Goal: Task Accomplishment & Management: Complete application form

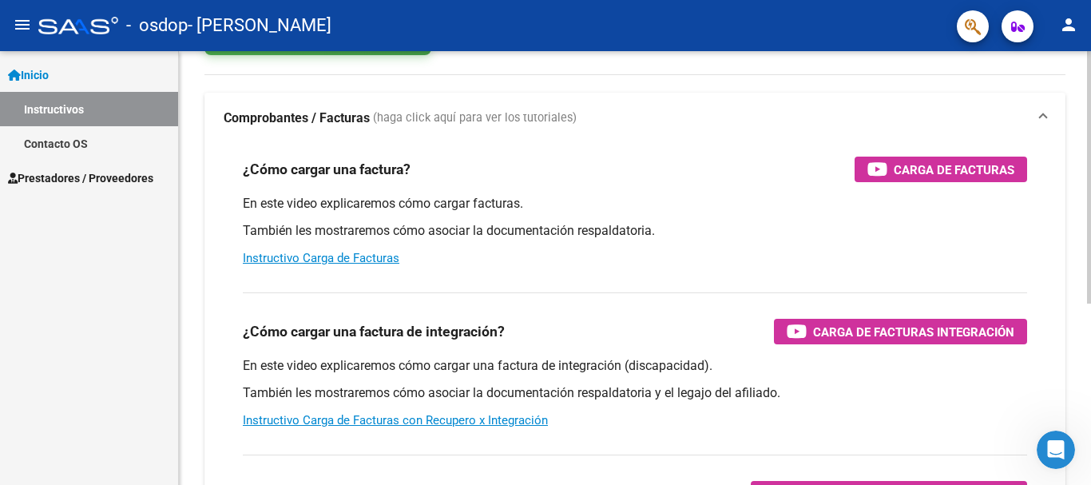
scroll to position [126, 0]
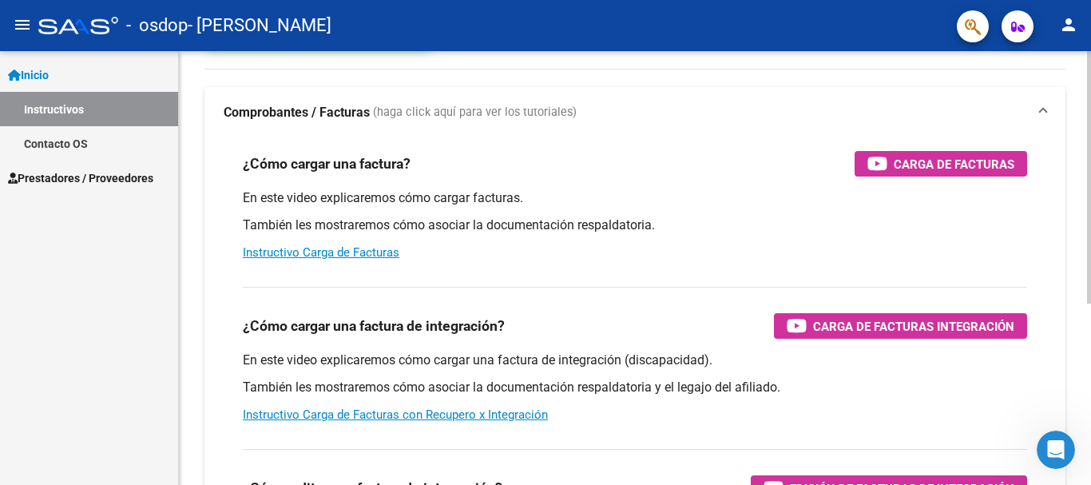
click at [1090, 233] on div at bounding box center [1089, 251] width 4 height 252
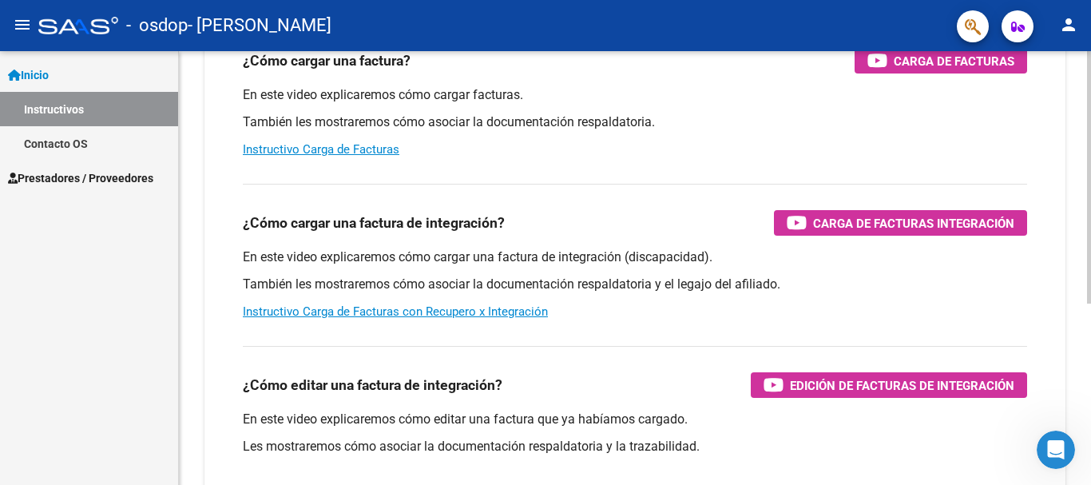
scroll to position [228, 0]
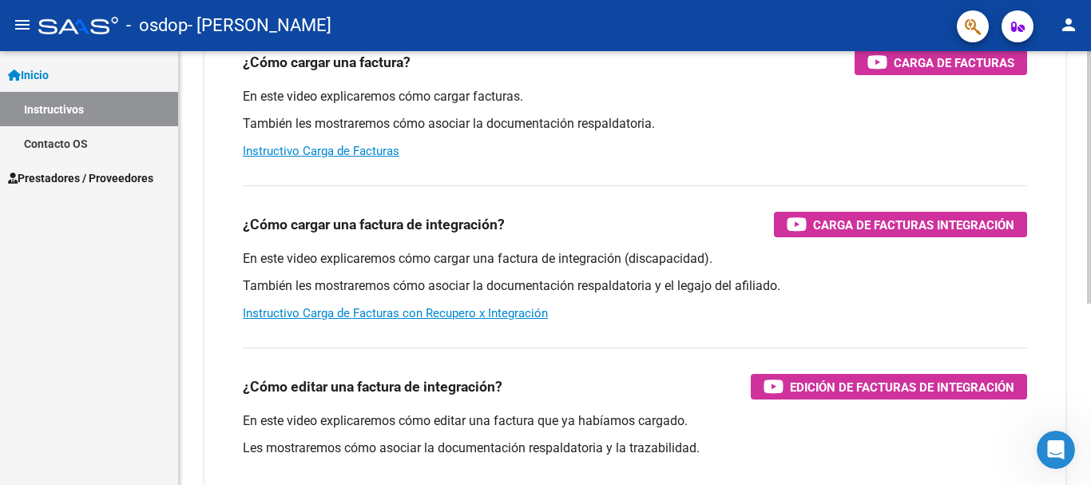
click at [1078, 292] on div "Instructivos y Video Tutoriales SAAS Centro de Ayuda - Instructivos Comprobante…" at bounding box center [637, 196] width 916 height 745
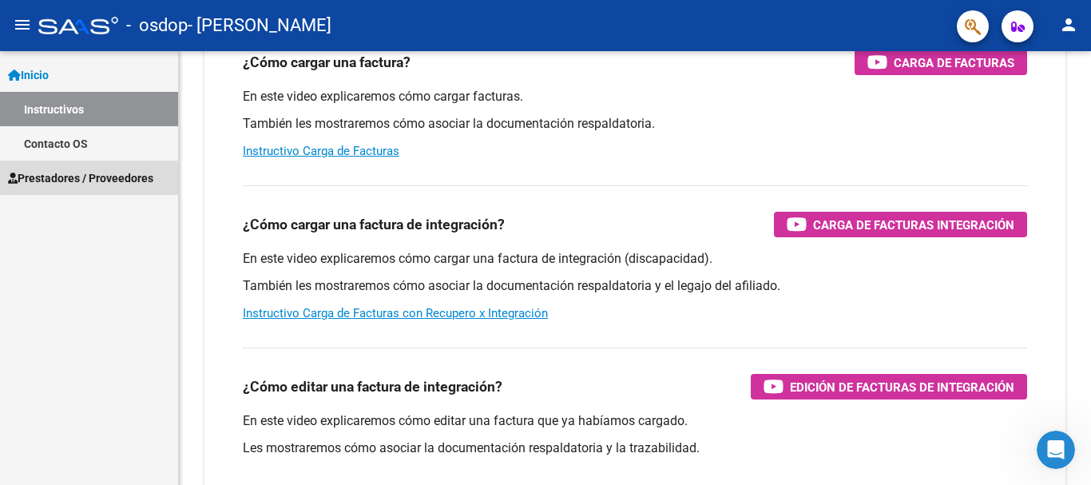
click at [146, 190] on link "Prestadores / Proveedores" at bounding box center [89, 177] width 178 height 34
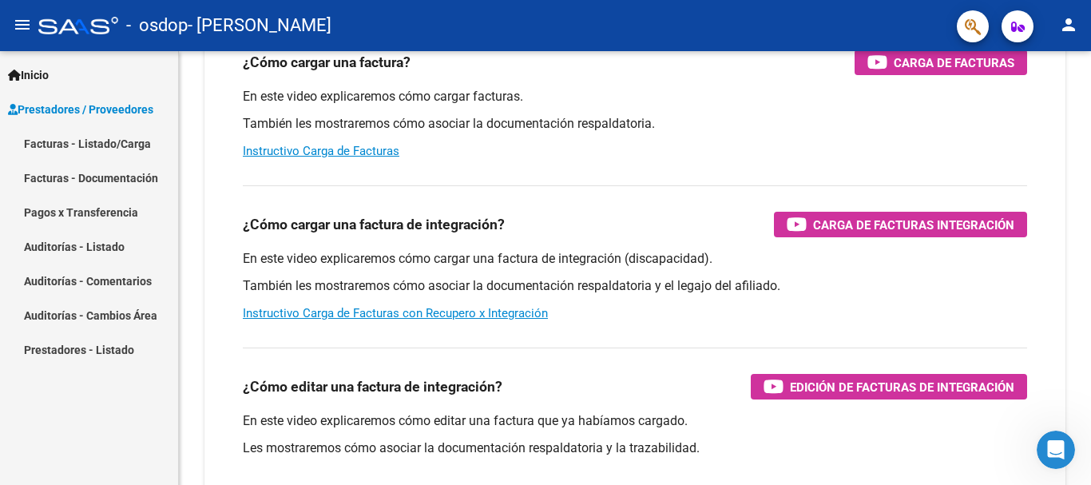
click at [113, 141] on link "Facturas - Listado/Carga" at bounding box center [89, 143] width 178 height 34
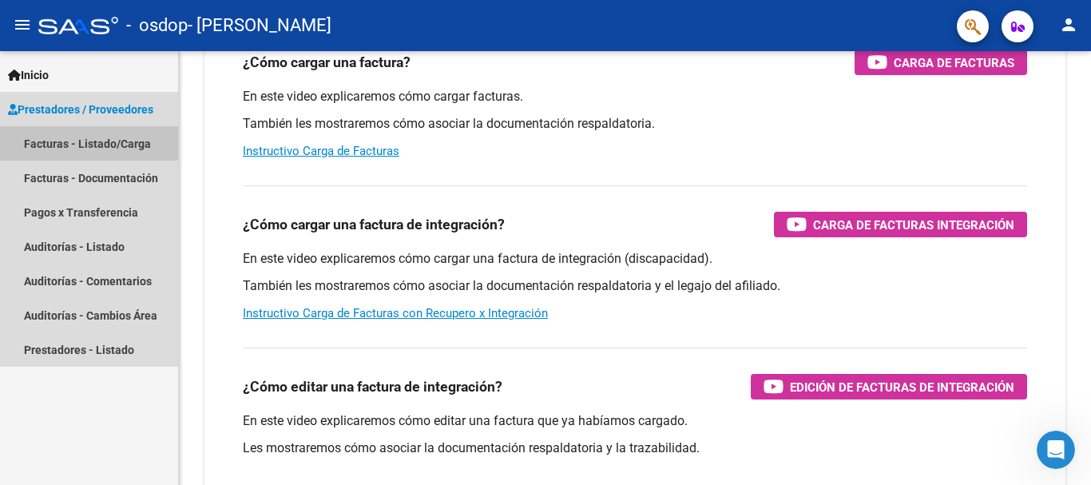
click at [113, 141] on link "Facturas - Listado/Carga" at bounding box center [89, 143] width 178 height 34
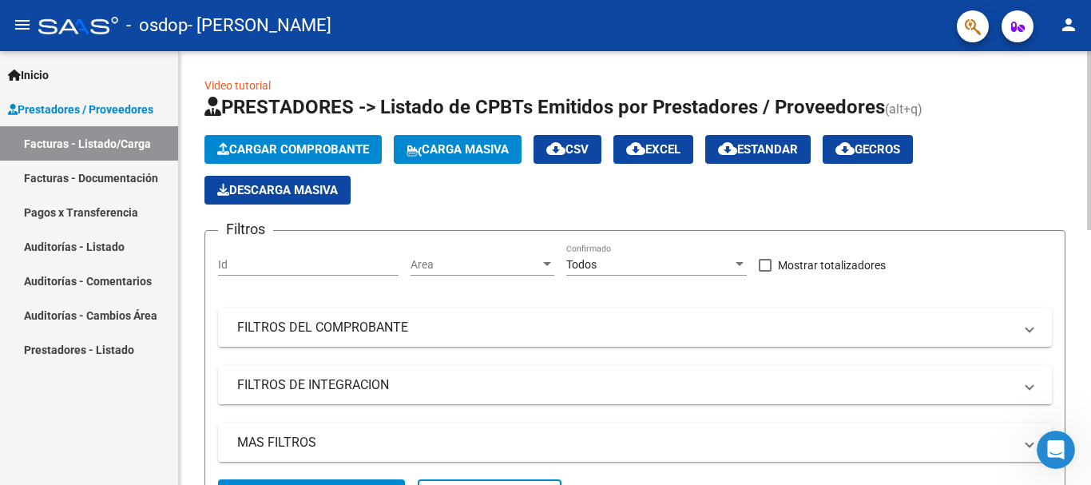
click at [1080, 46] on div "menu - osdop - [PERSON_NAME] person Inicio Instructivos Contacto OS Prestadores…" at bounding box center [545, 242] width 1091 height 485
click at [318, 146] on span "Cargar Comprobante" at bounding box center [293, 149] width 152 height 14
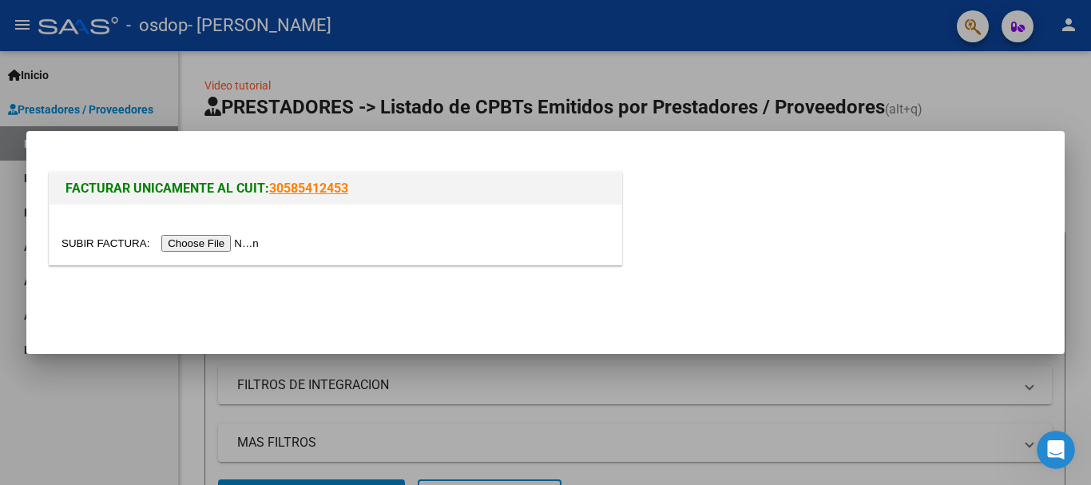
click at [255, 247] on input "file" at bounding box center [162, 243] width 202 height 17
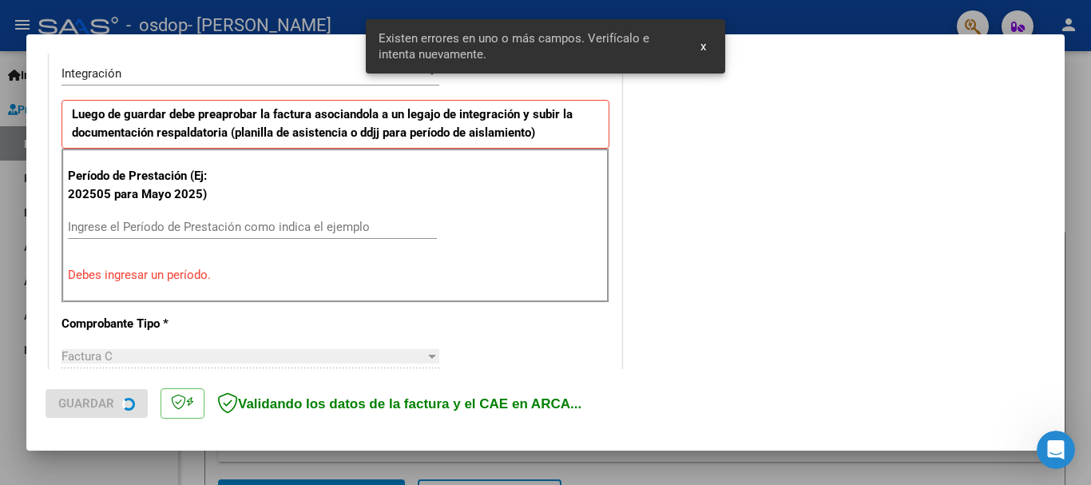
scroll to position [398, 0]
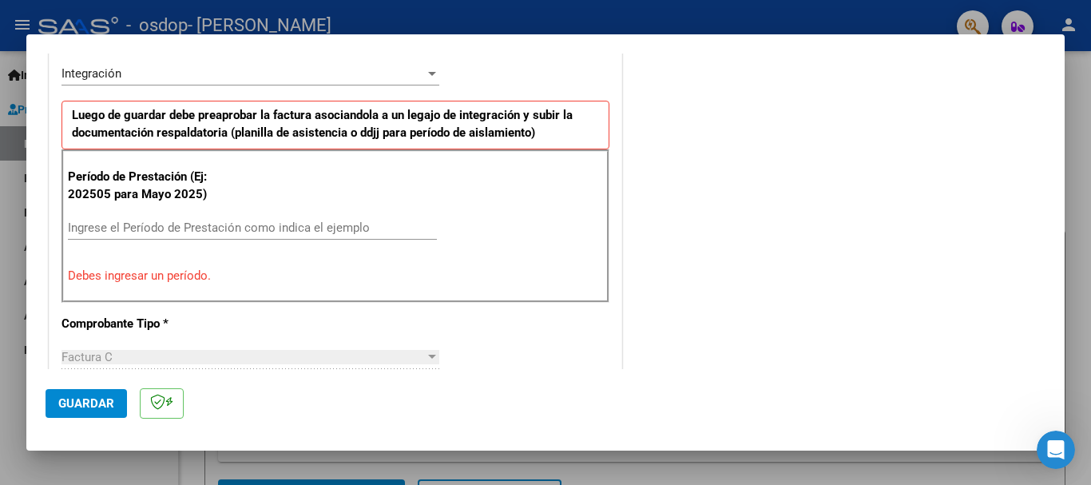
click at [323, 222] on input "Ingrese el Período de Prestación como indica el ejemplo" at bounding box center [252, 227] width 369 height 14
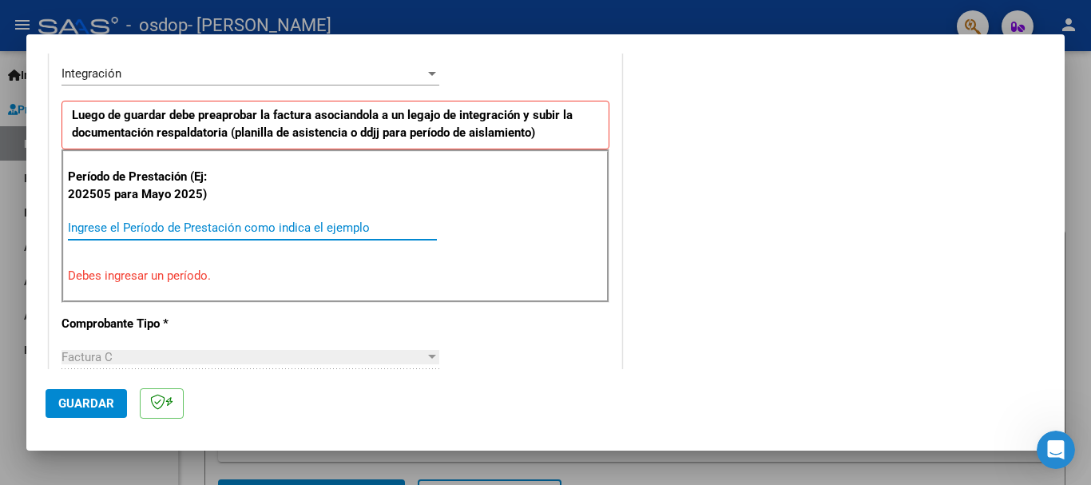
click at [323, 222] on input "Ingrese el Período de Prestación como indica el ejemplo" at bounding box center [252, 227] width 369 height 14
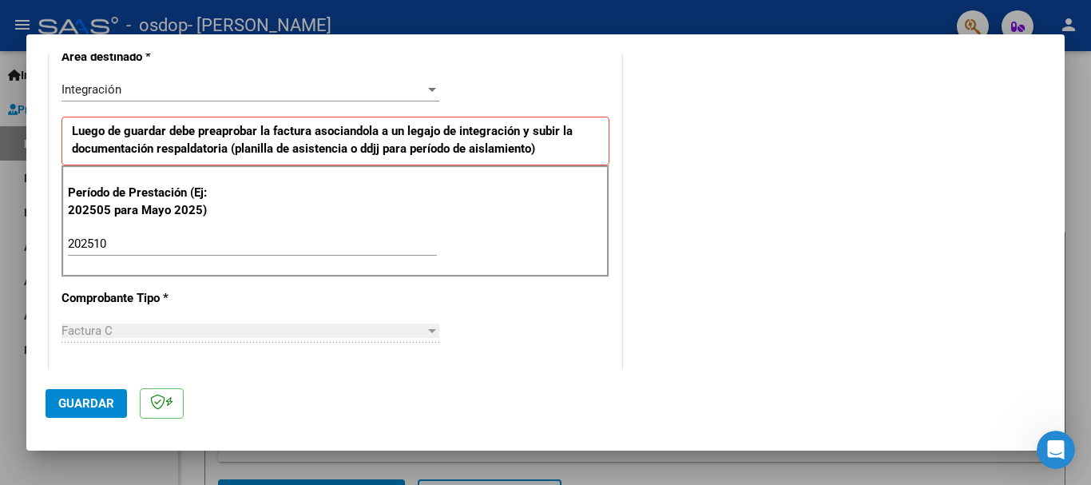
scroll to position [434, 0]
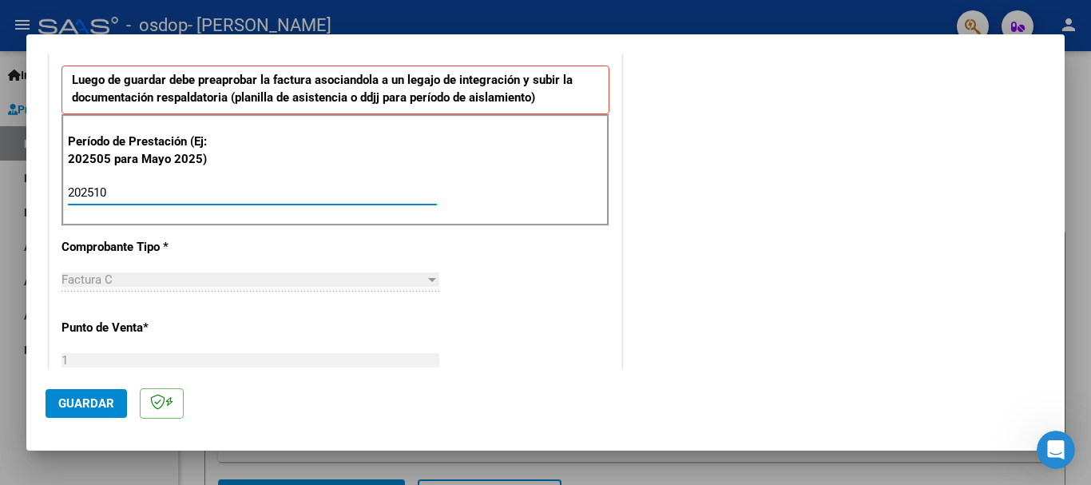
click at [140, 188] on input "202510" at bounding box center [252, 192] width 369 height 14
type input "202509"
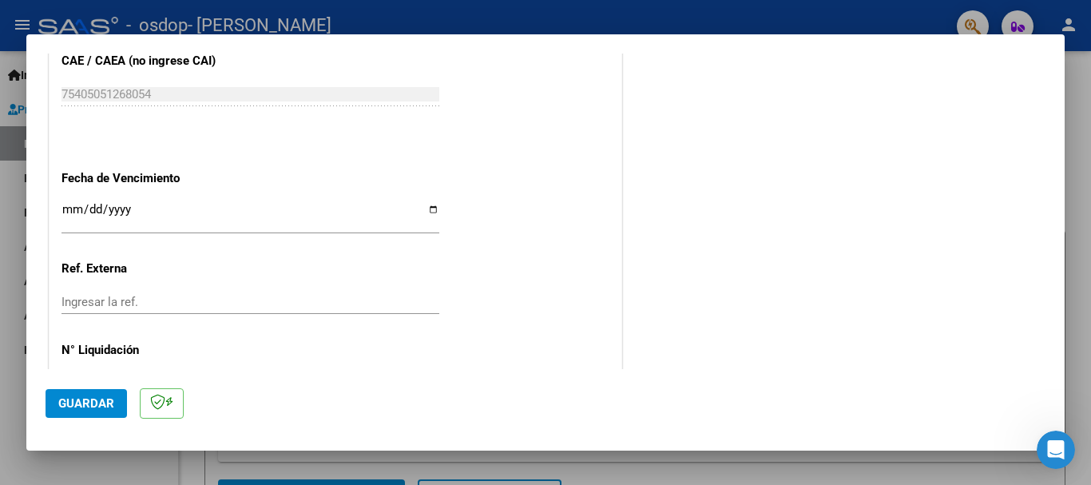
scroll to position [1037, 0]
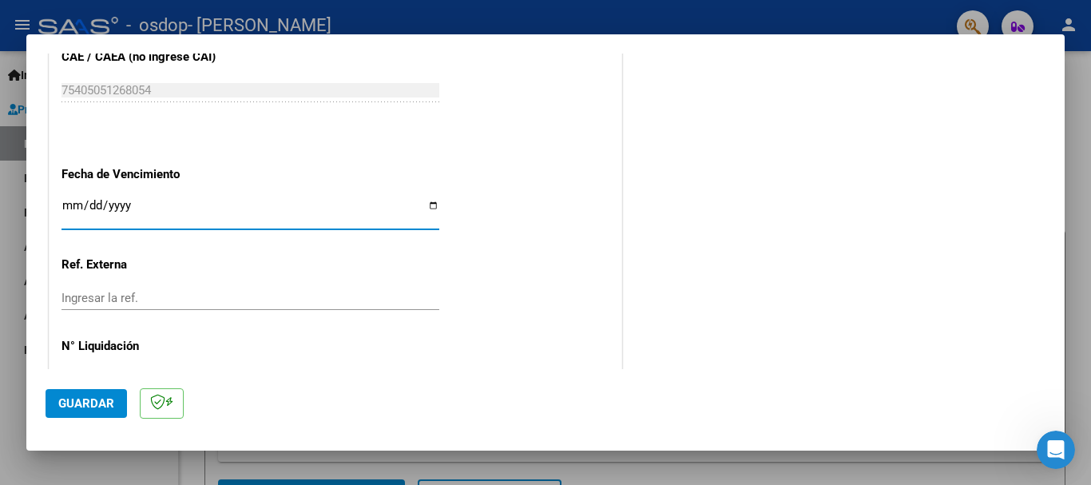
click at [430, 203] on input "Ingresar la fecha" at bounding box center [250, 212] width 378 height 26
type input "[DATE]"
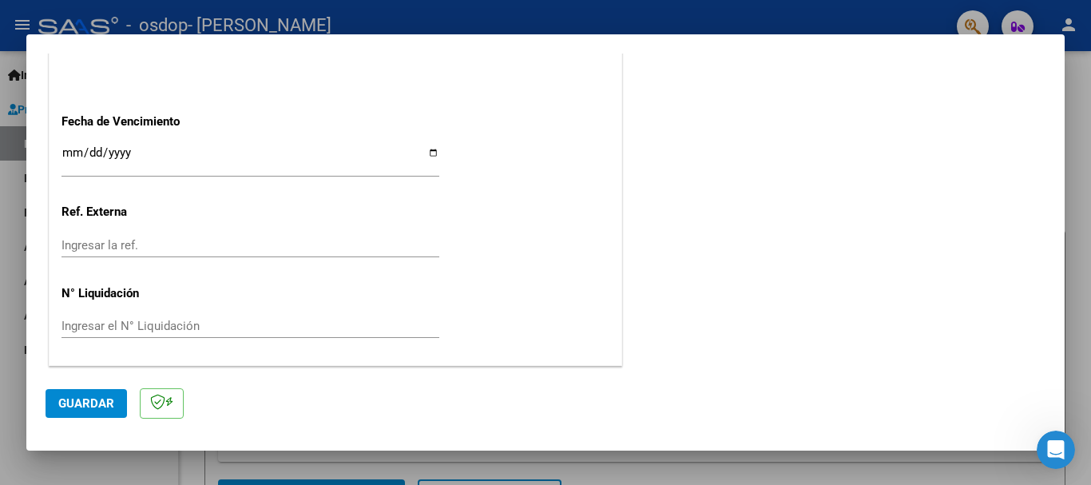
click at [428, 153] on input "[DATE]" at bounding box center [250, 159] width 378 height 26
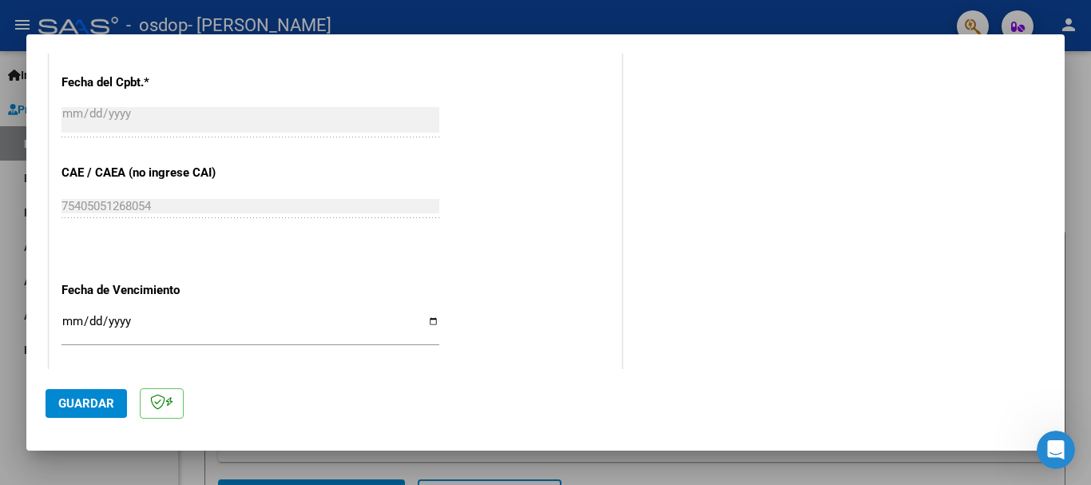
scroll to position [925, 0]
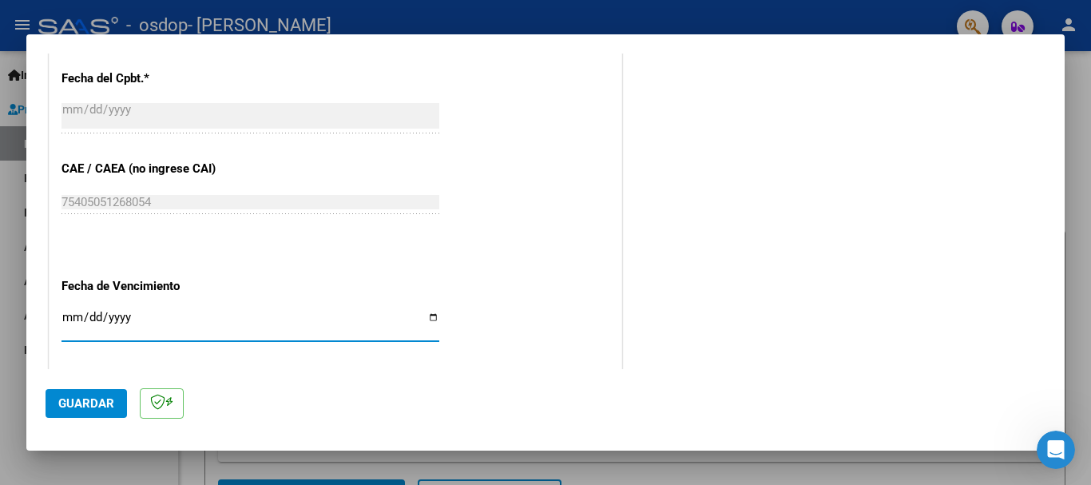
click at [349, 321] on input "[DATE]" at bounding box center [250, 324] width 378 height 26
click at [95, 311] on input "Ingresar la fecha" at bounding box center [250, 324] width 378 height 26
click at [134, 311] on input "Ingresar la fecha" at bounding box center [250, 324] width 378 height 26
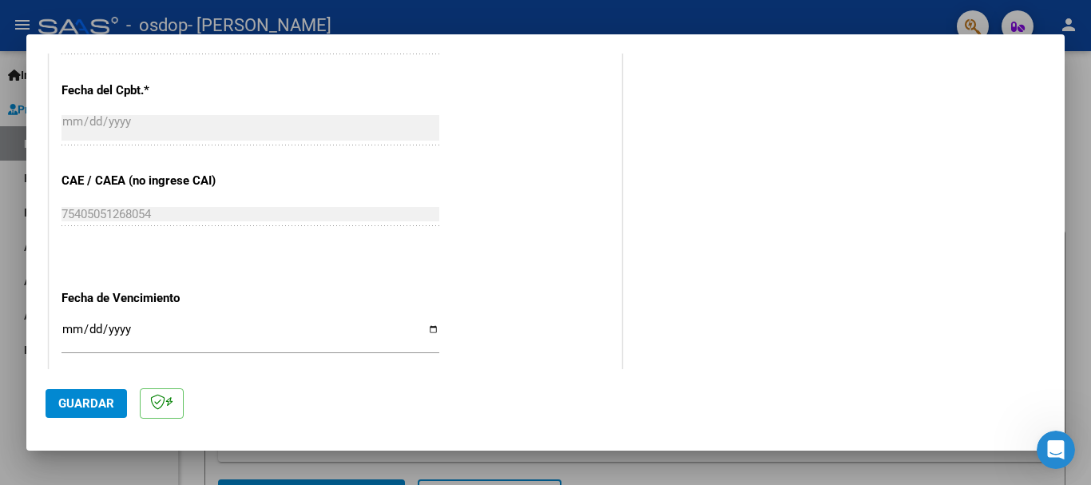
scroll to position [1090, 0]
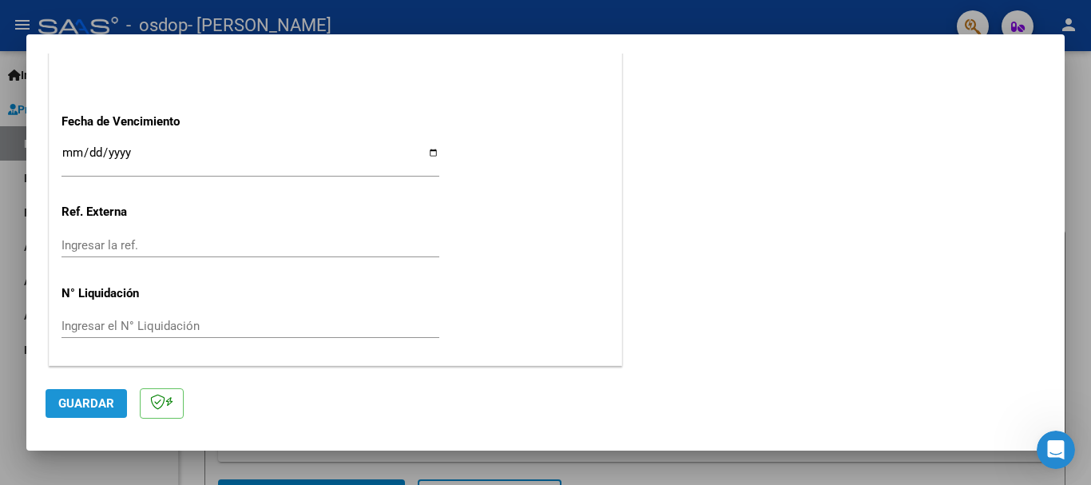
click at [111, 398] on span "Guardar" at bounding box center [86, 403] width 56 height 14
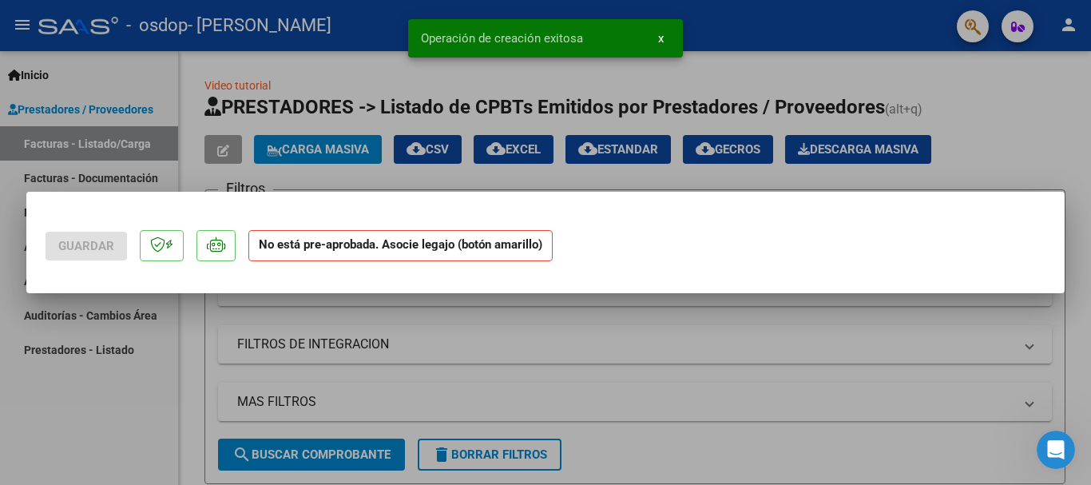
scroll to position [0, 0]
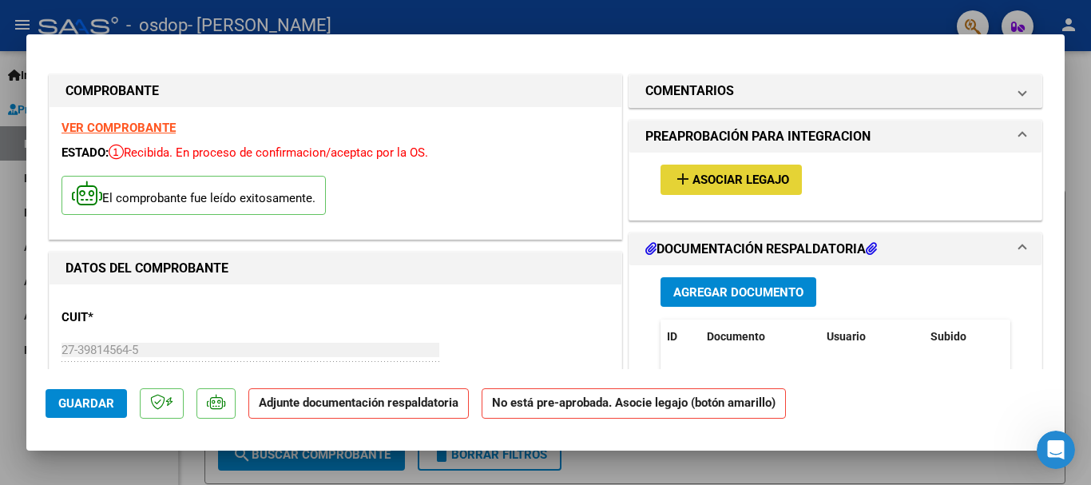
click at [692, 184] on span "Asociar Legajo" at bounding box center [740, 180] width 97 height 14
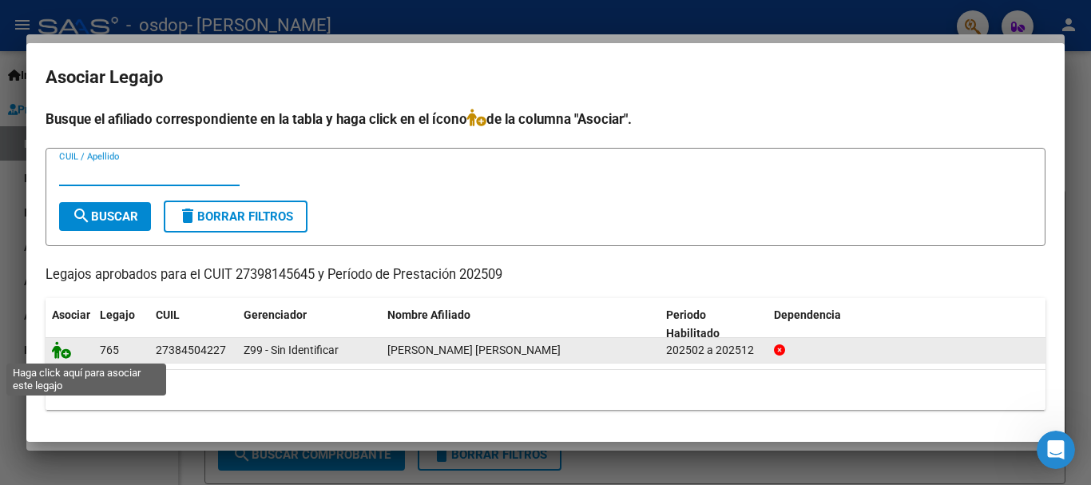
click at [61, 348] on icon at bounding box center [61, 350] width 19 height 18
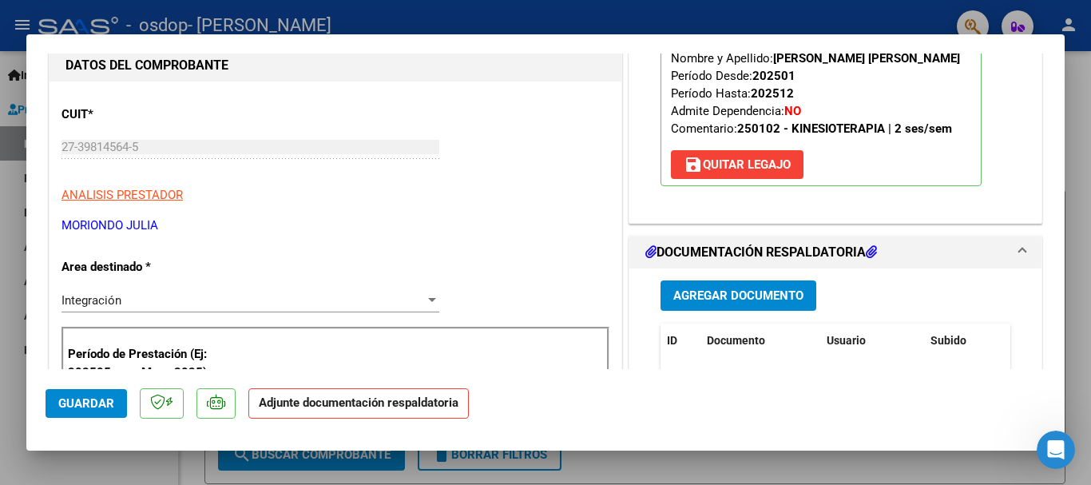
scroll to position [243, 0]
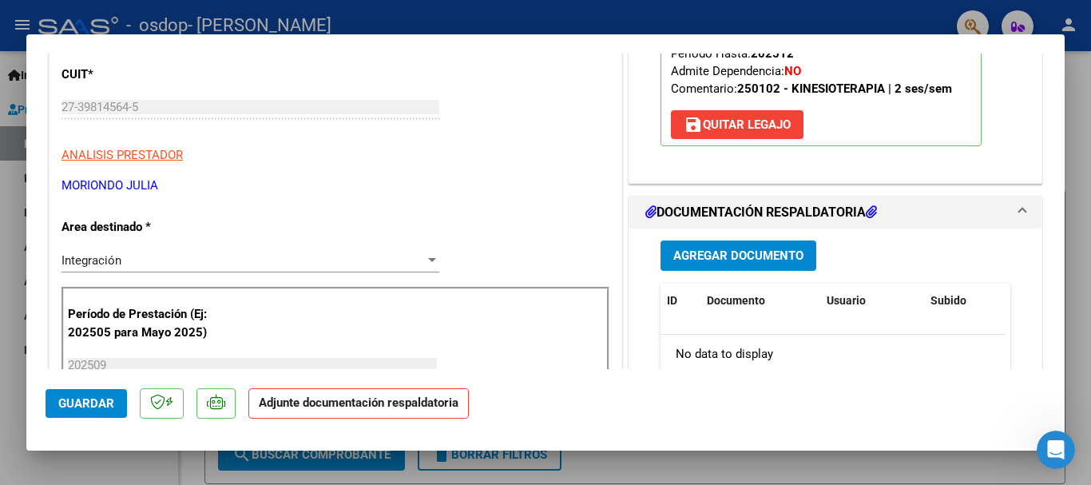
click at [771, 256] on span "Agregar Documento" at bounding box center [738, 256] width 130 height 14
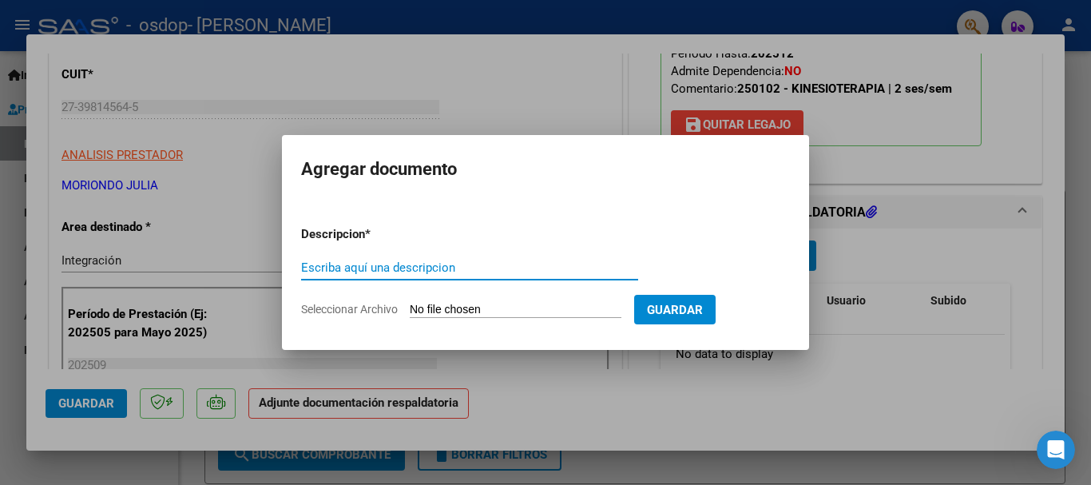
click at [342, 305] on span "Seleccionar Archivo" at bounding box center [349, 309] width 97 height 13
click at [410, 305] on input "Seleccionar Archivo" at bounding box center [516, 310] width 212 height 15
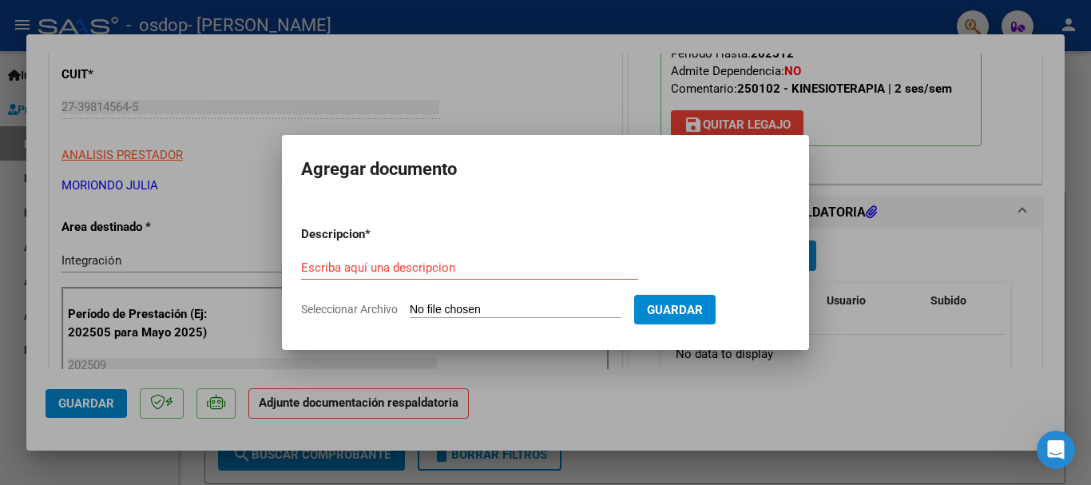
type input "C:\fakepath\Preliquidación- [DATE].pdf"
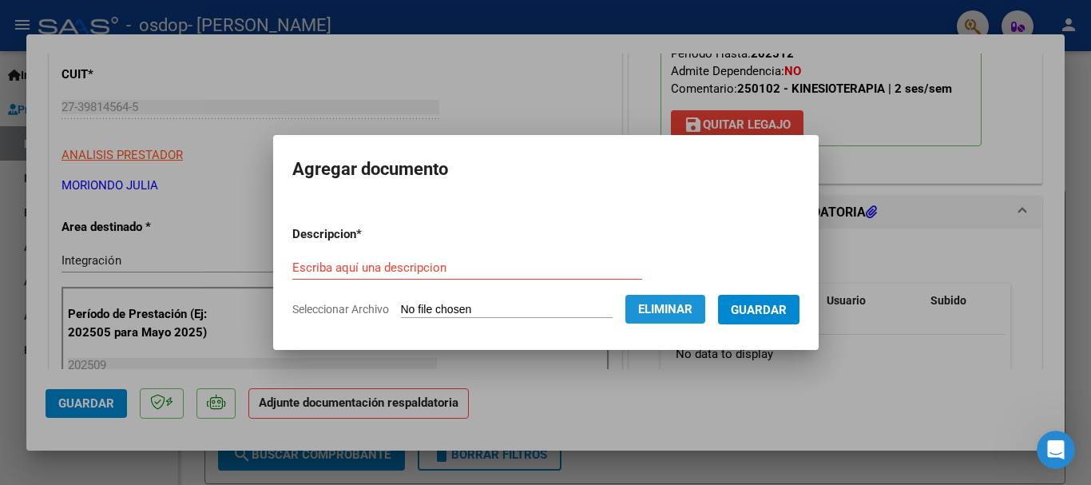
click at [656, 300] on button "Eliminar" at bounding box center [665, 309] width 80 height 29
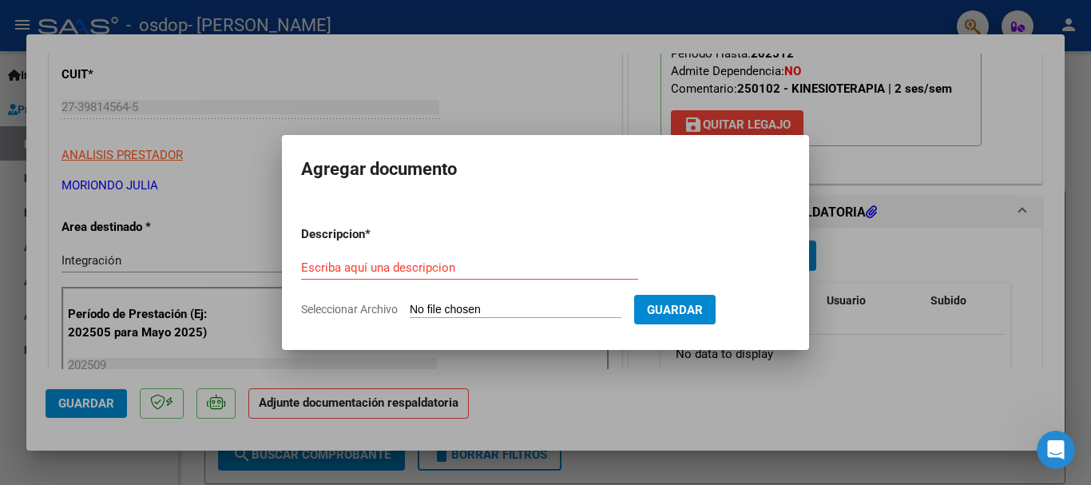
click at [373, 312] on span "Seleccionar Archivo" at bounding box center [349, 309] width 97 height 13
click at [410, 312] on input "Seleccionar Archivo" at bounding box center [516, 310] width 212 height 15
type input "C:\fakepath\Planilla de asistencia- septiembre.pdf"
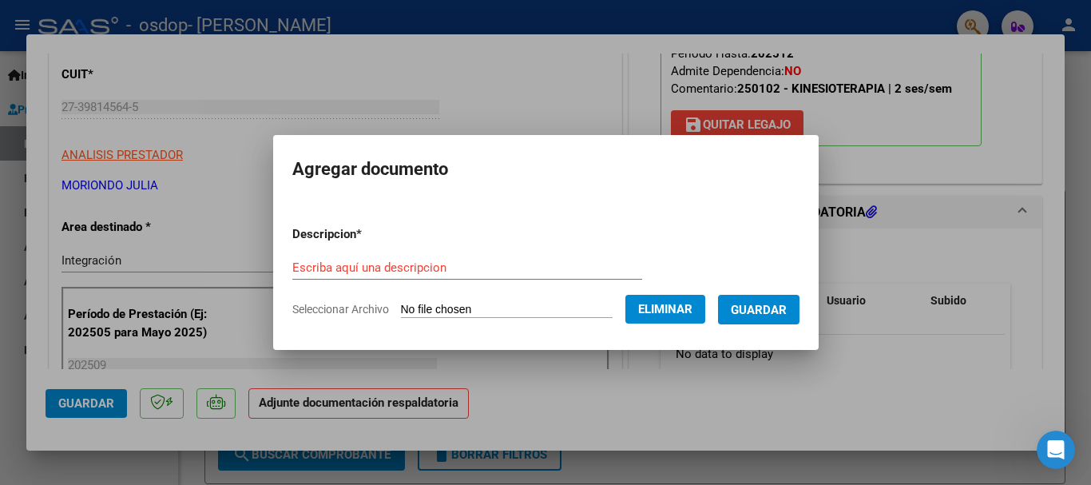
click at [418, 278] on div "Escriba aquí una descripcion" at bounding box center [467, 268] width 350 height 24
click at [406, 271] on input "Escriba aquí una descripcion" at bounding box center [467, 267] width 350 height 14
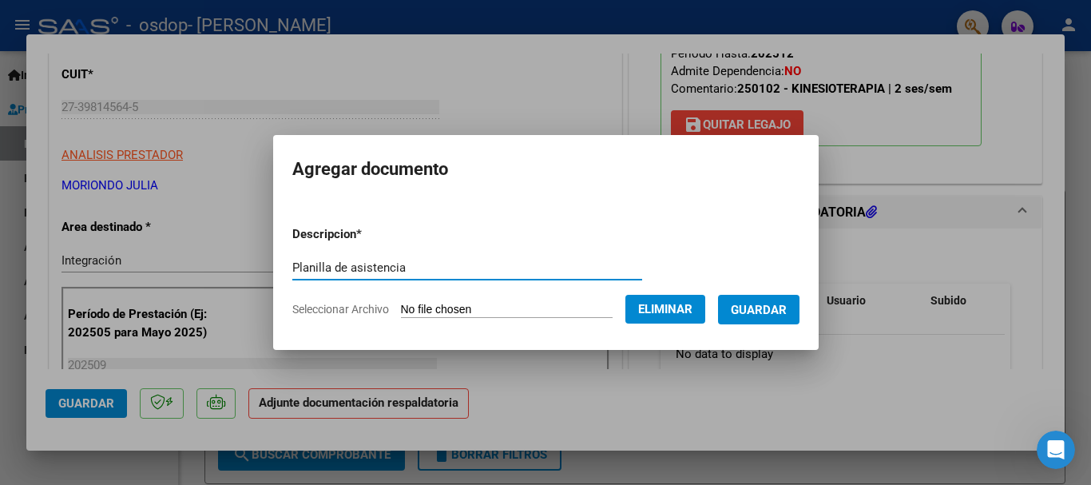
type input "Planilla de asistencia"
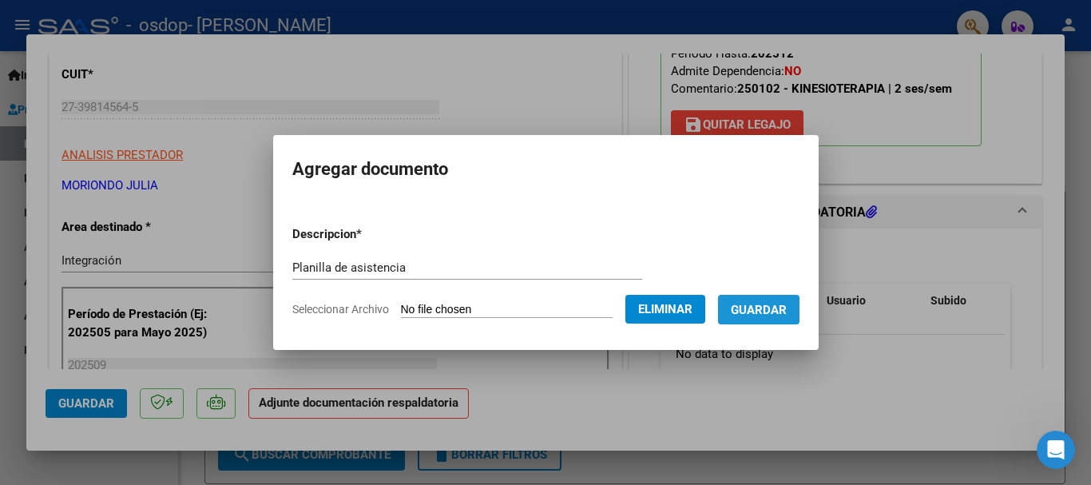
click at [771, 303] on span "Guardar" at bounding box center [759, 310] width 56 height 14
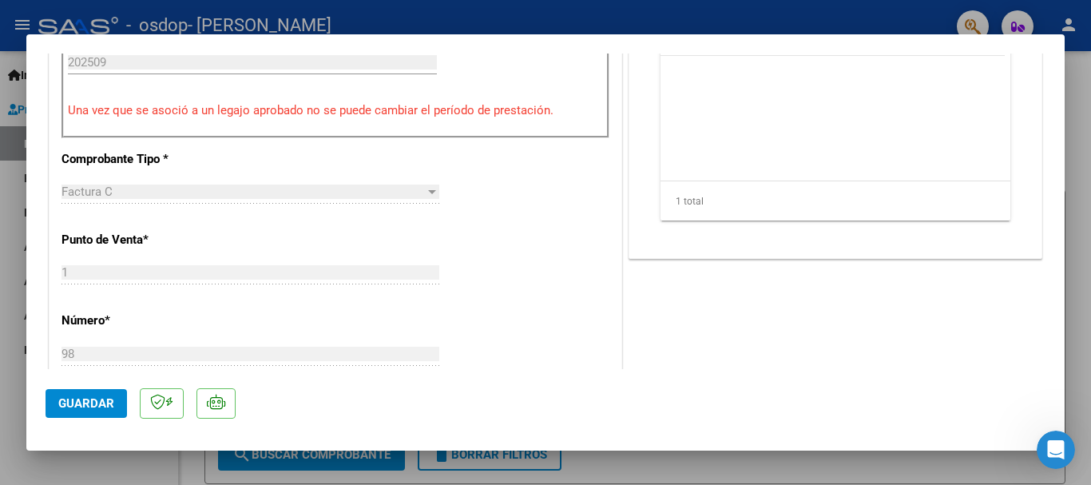
scroll to position [1114, 0]
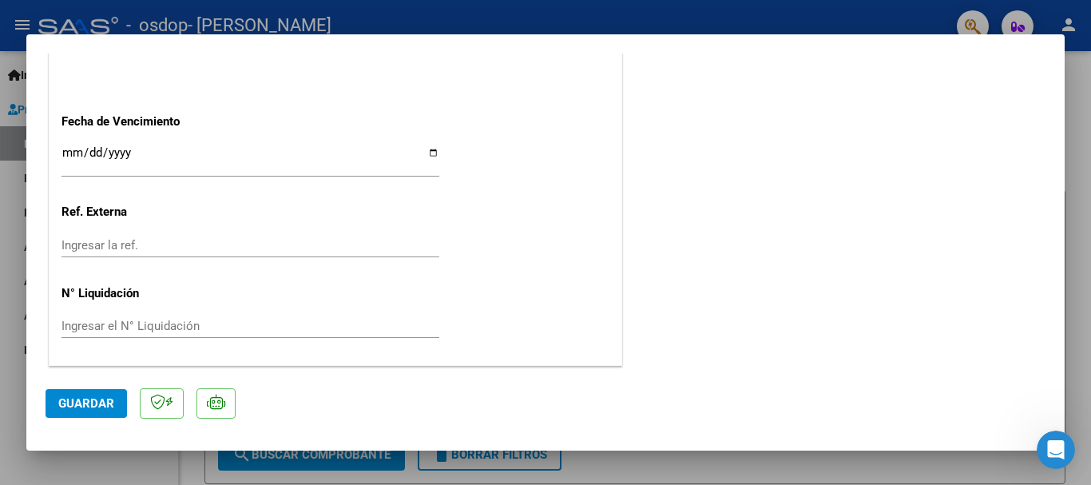
click at [100, 405] on span "Guardar" at bounding box center [86, 403] width 56 height 14
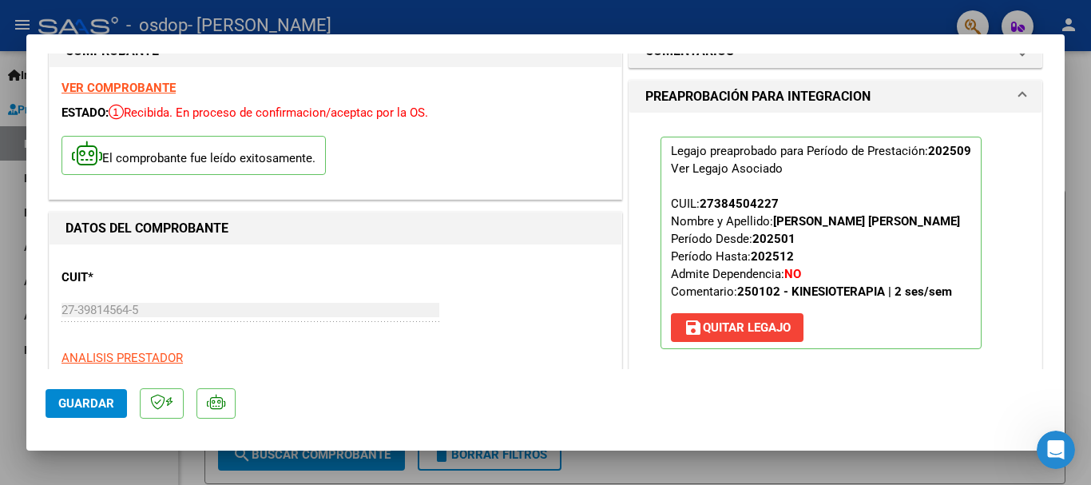
scroll to position [0, 0]
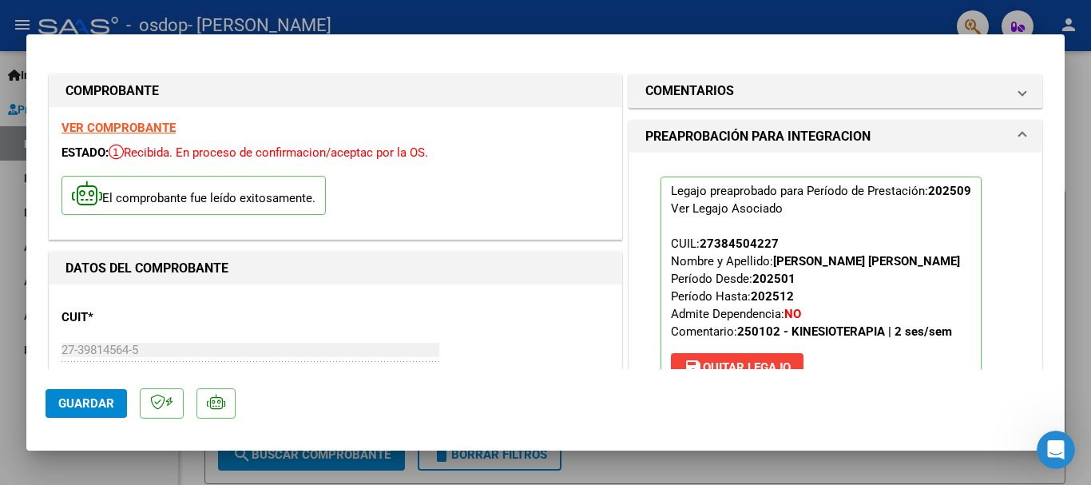
click at [1019, 131] on span at bounding box center [1022, 136] width 6 height 19
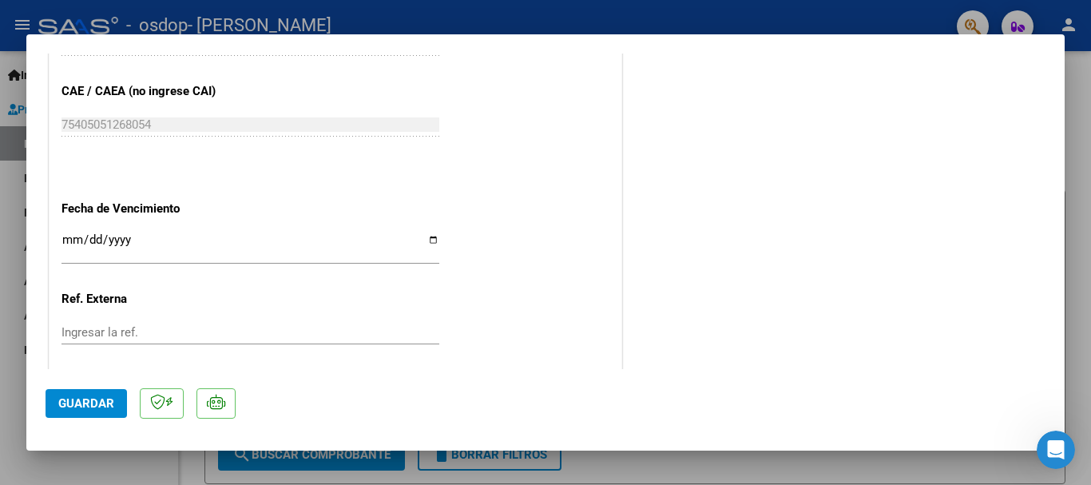
scroll to position [1114, 0]
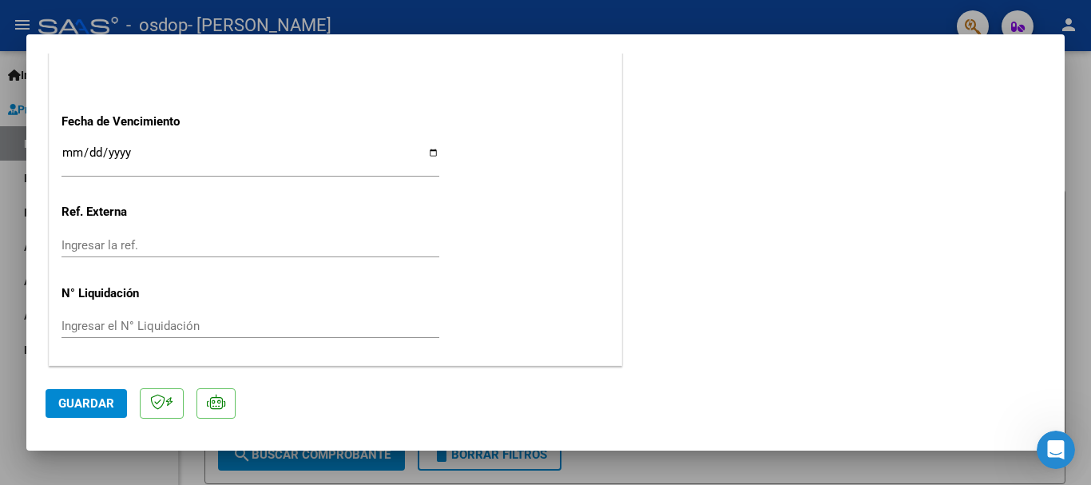
click at [106, 399] on span "Guardar" at bounding box center [86, 403] width 56 height 14
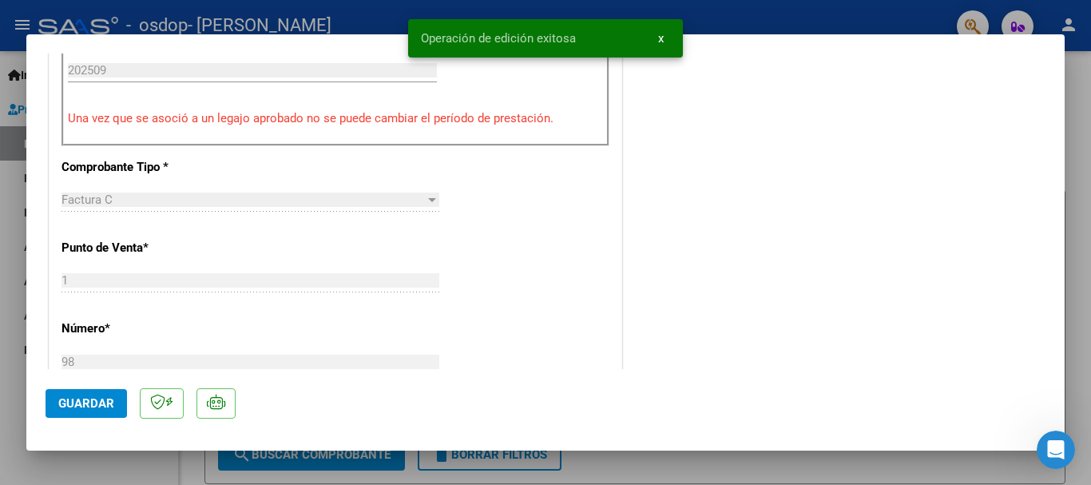
scroll to position [0, 0]
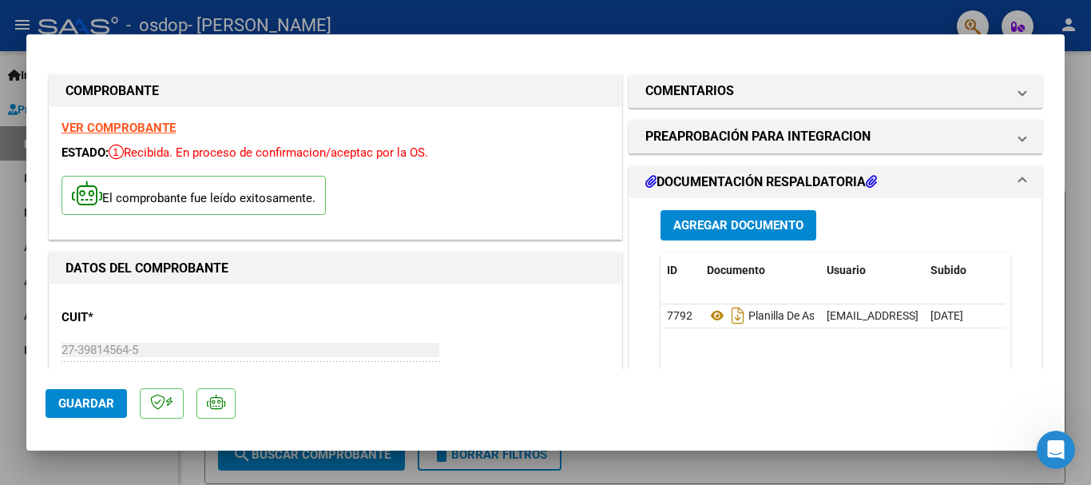
click at [1019, 181] on span at bounding box center [1022, 181] width 6 height 19
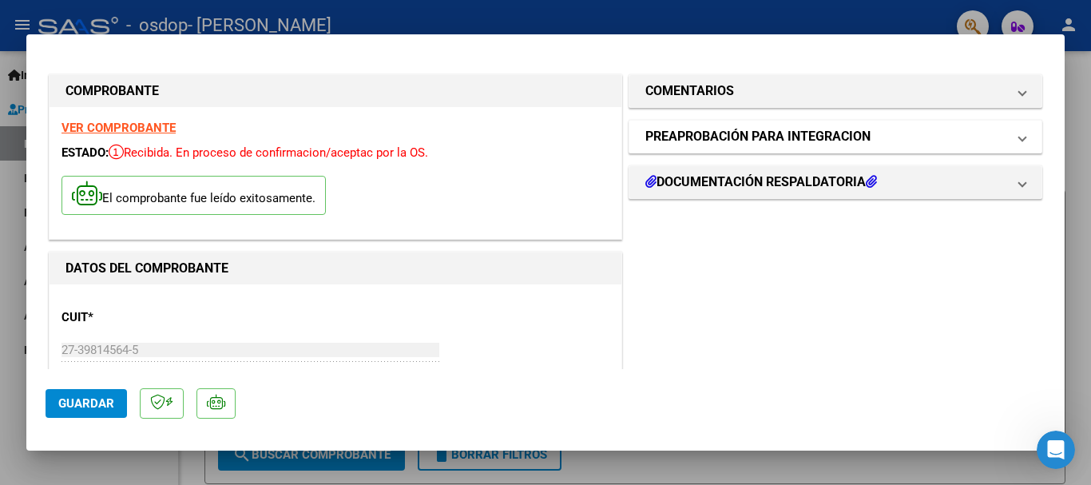
click at [1000, 129] on span "PREAPROBACIÓN PARA INTEGRACION" at bounding box center [832, 136] width 374 height 19
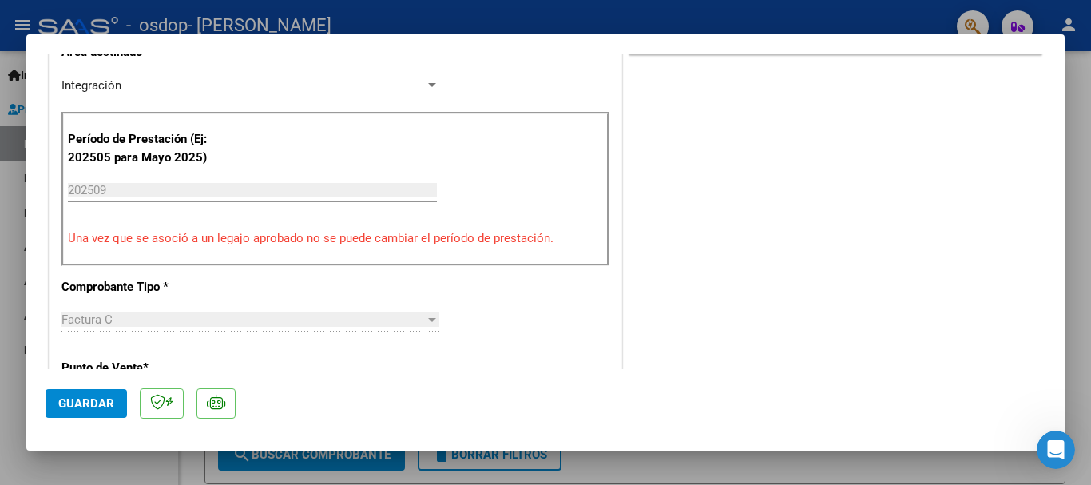
scroll to position [203, 0]
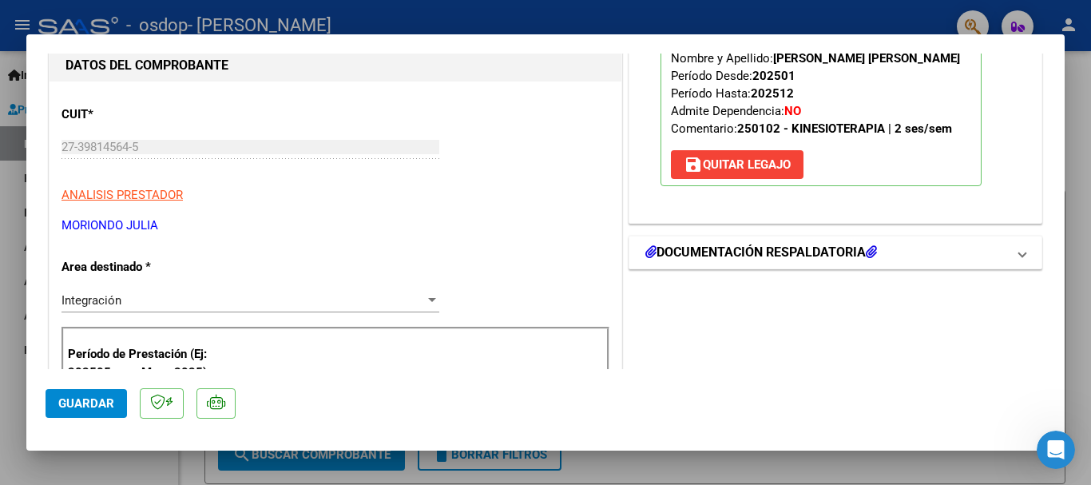
click at [1016, 248] on mat-expansion-panel-header "DOCUMENTACIÓN RESPALDATORIA" at bounding box center [835, 252] width 412 height 32
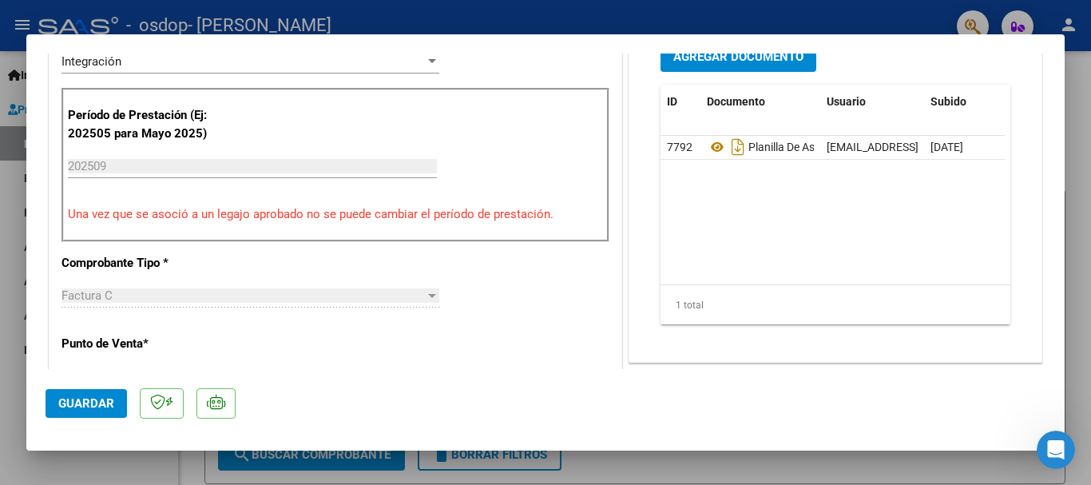
scroll to position [0, 0]
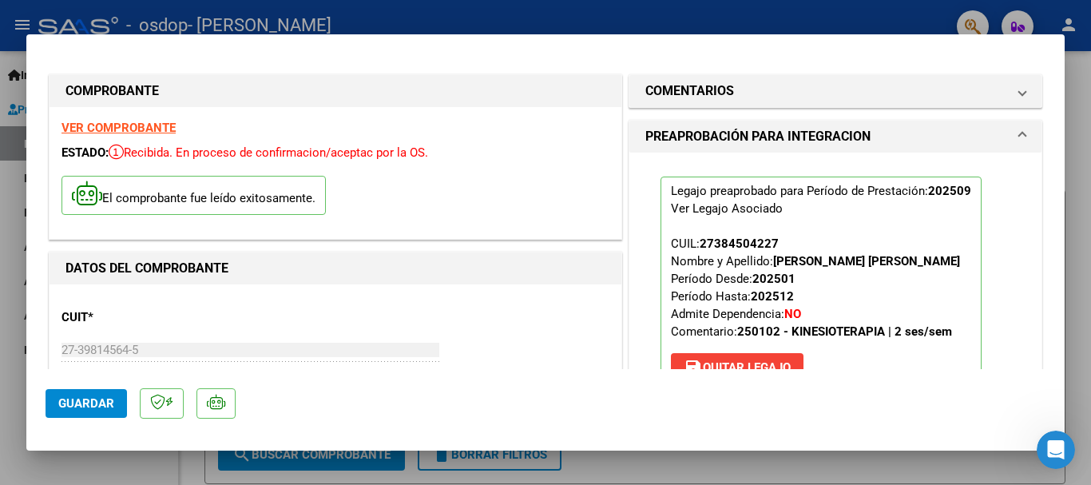
click at [1086, 68] on div at bounding box center [545, 242] width 1091 height 485
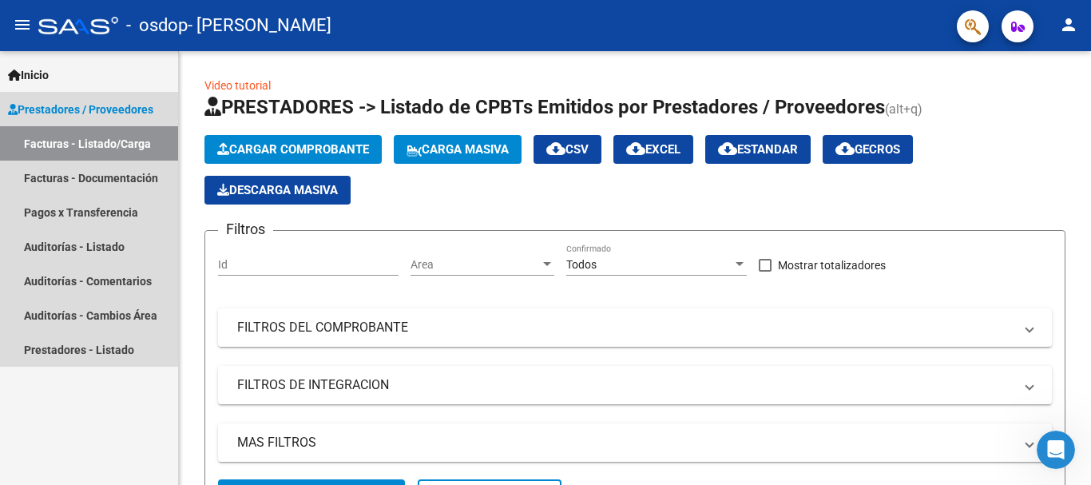
click at [106, 142] on link "Facturas - Listado/Carga" at bounding box center [89, 143] width 178 height 34
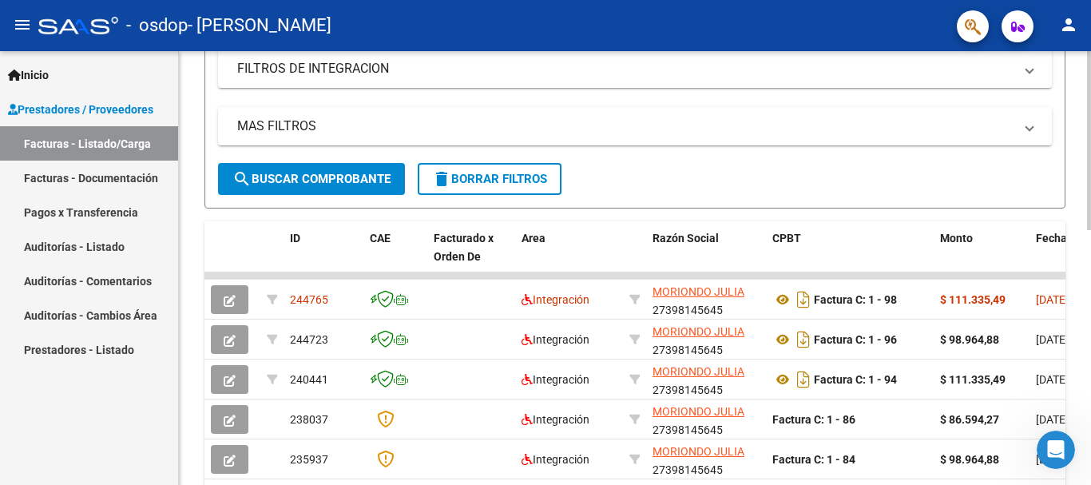
scroll to position [324, 0]
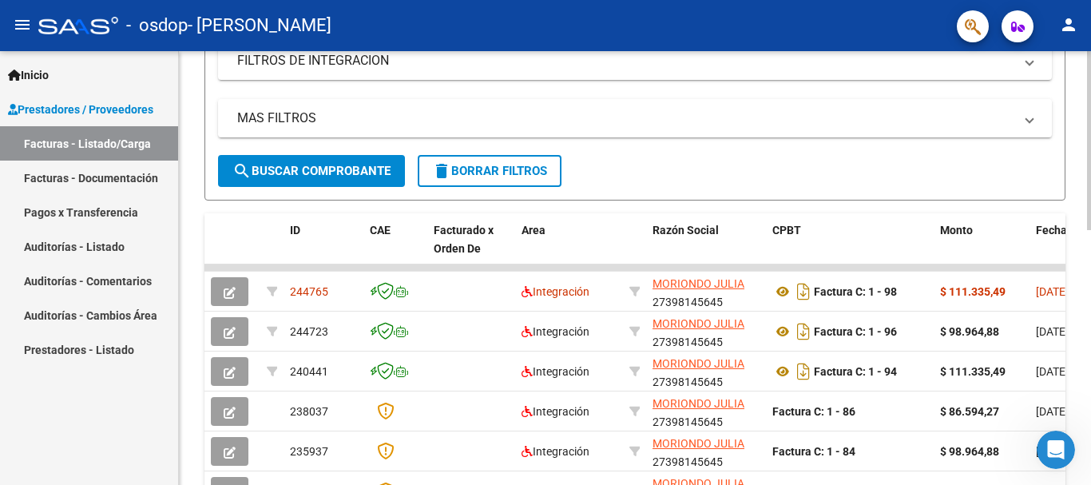
click at [1090, 247] on div at bounding box center [1089, 277] width 4 height 179
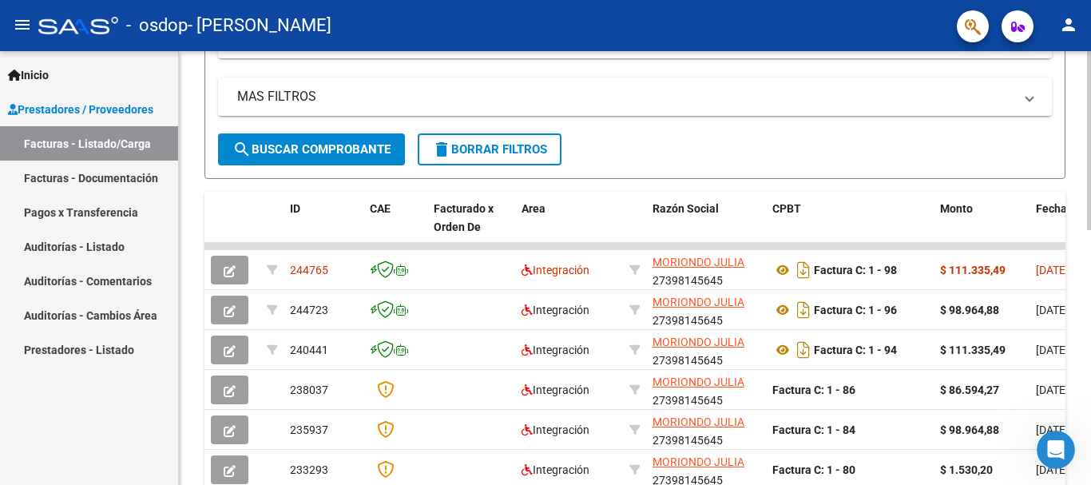
scroll to position [339, 0]
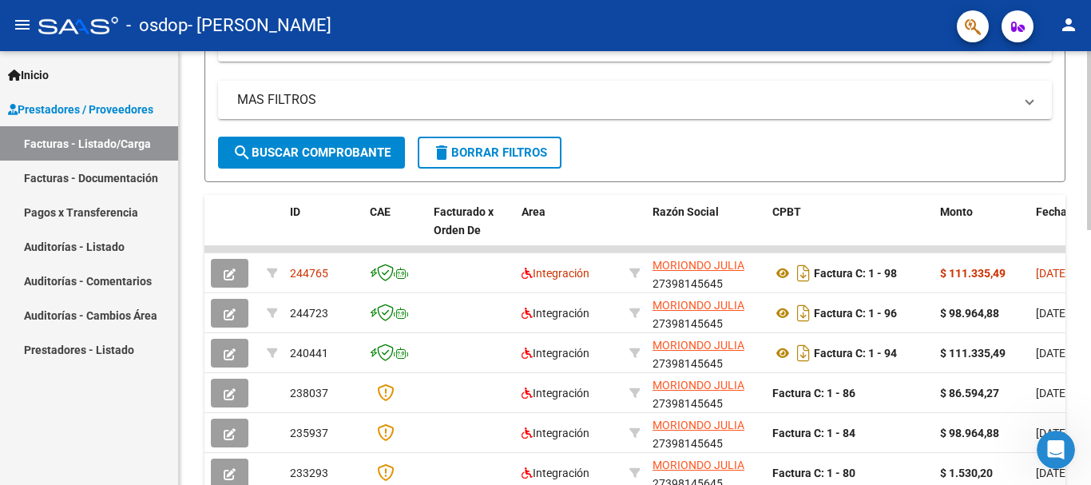
click at [1090, 229] on div at bounding box center [1089, 284] width 4 height 179
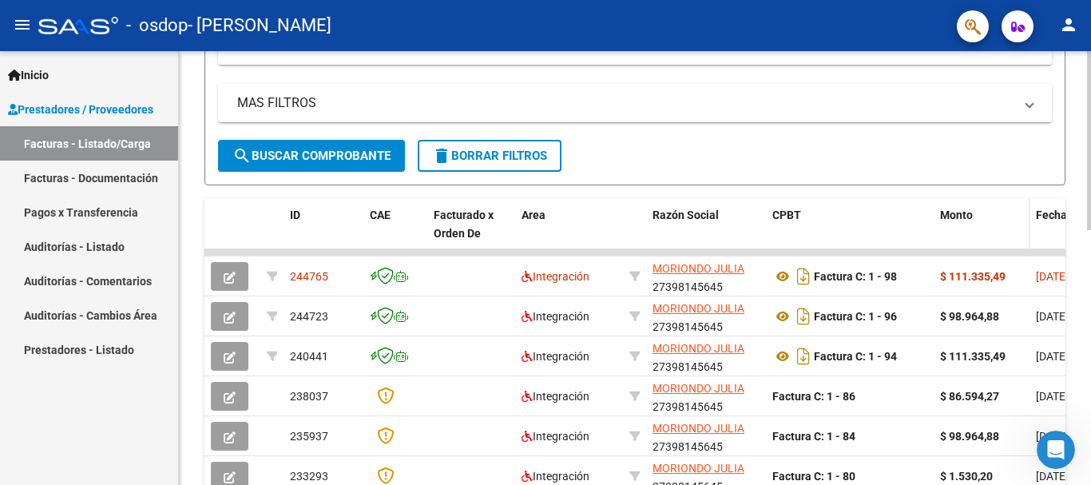
drag, startPoint x: 872, startPoint y: 250, endPoint x: 960, endPoint y: 244, distance: 88.1
click at [960, 243] on div "ID CAE Facturado x Orden De Area Razón Social CPBT Monto Fecha Cpbt Días desde …" at bounding box center [634, 449] width 861 height 503
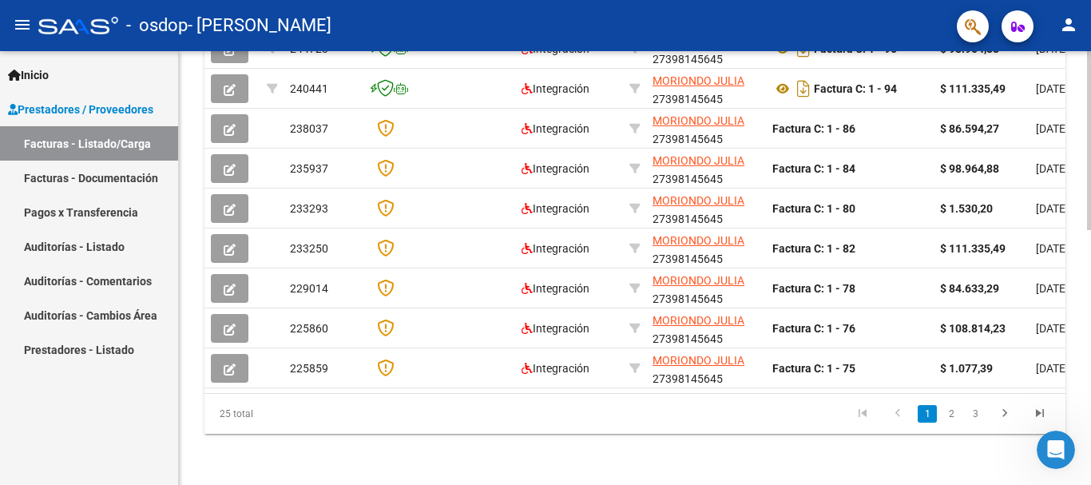
click at [1090, 445] on div at bounding box center [1089, 395] width 4 height 179
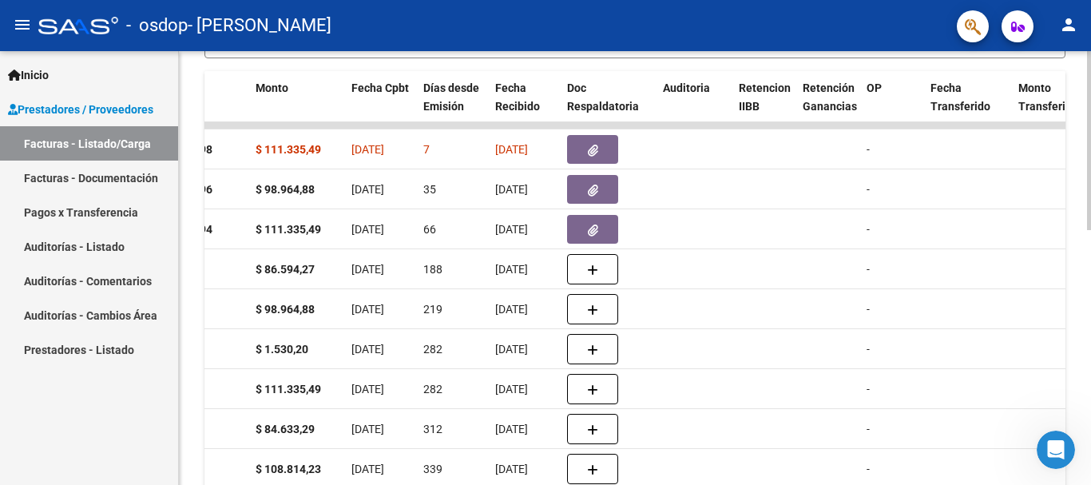
scroll to position [465, 0]
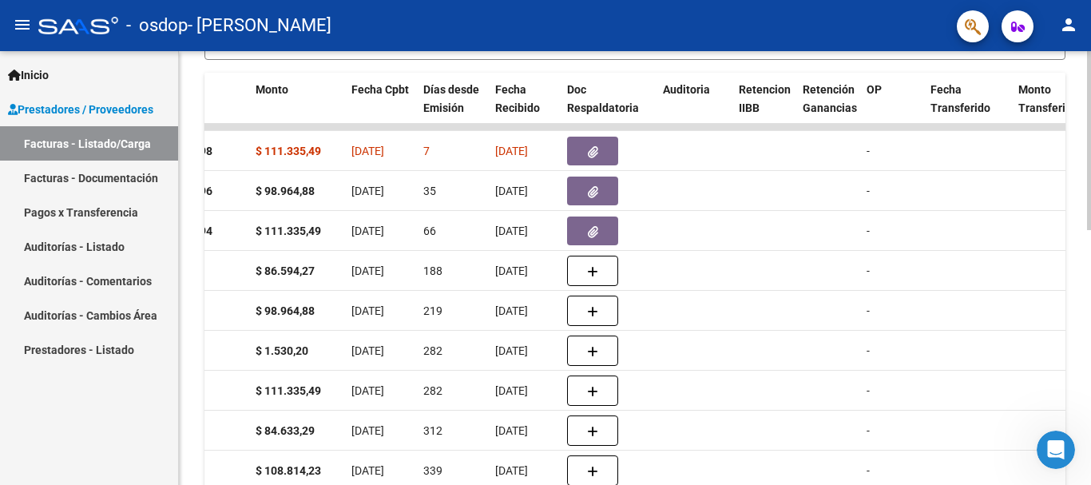
click at [1089, 287] on div at bounding box center [1089, 336] width 4 height 179
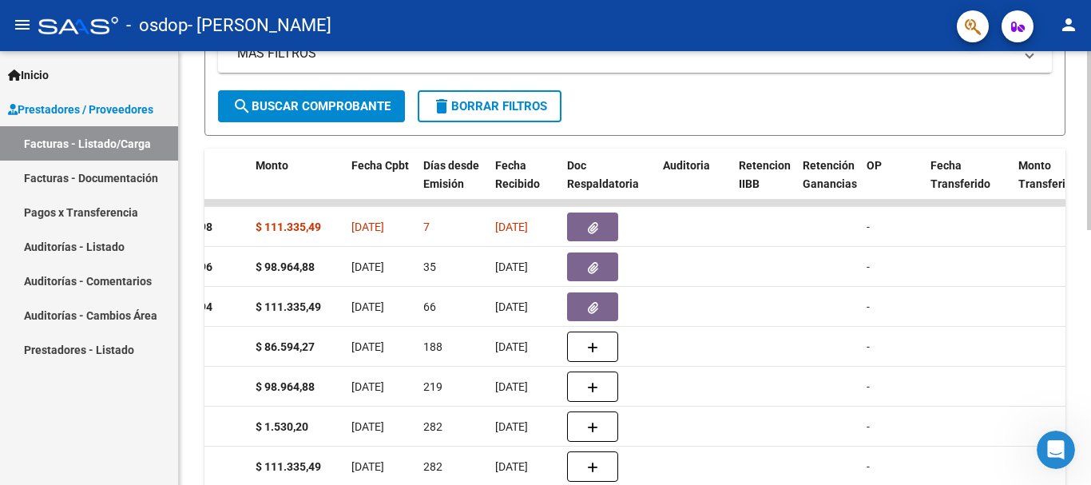
scroll to position [387, 0]
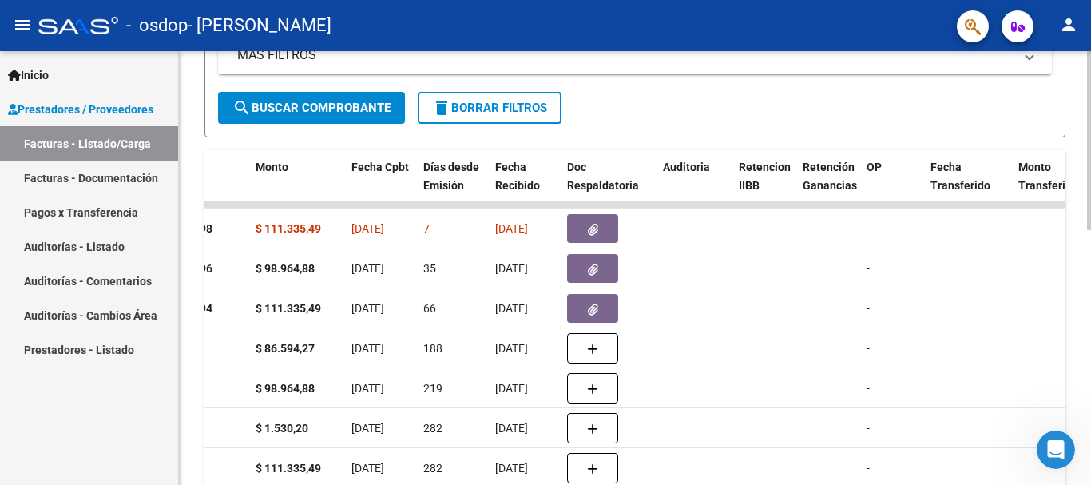
click at [1086, 271] on div "Video tutorial PRESTADORES -> Listado de CPBTs Emitidos por Prestadores / Prove…" at bounding box center [637, 184] width 916 height 1040
